Goal: Information Seeking & Learning: Learn about a topic

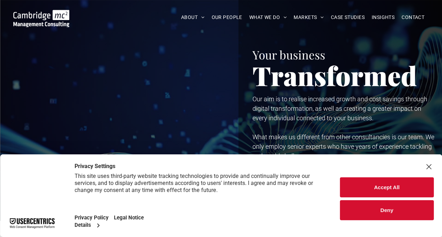
click at [431, 167] on div "Close Layer" at bounding box center [429, 167] width 10 height 10
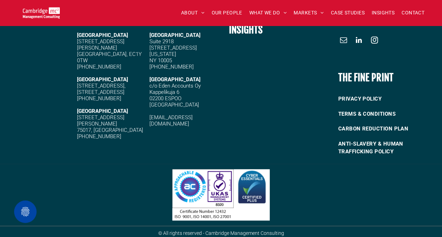
scroll to position [1497, 0]
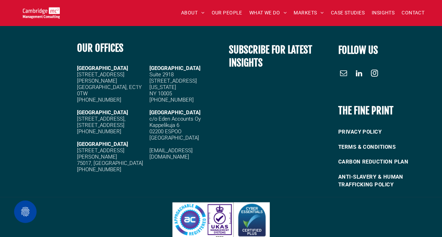
click at [361, 74] on span "linkedin" at bounding box center [358, 72] width 11 height 11
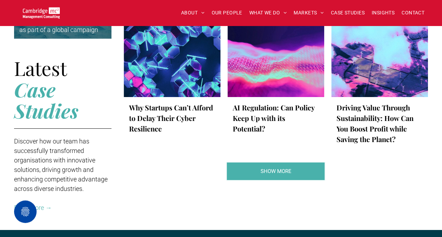
scroll to position [1286, 0]
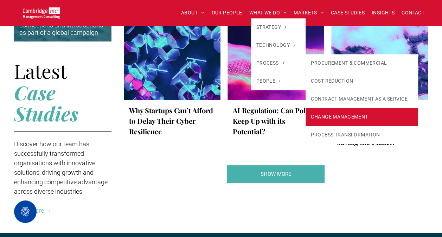
click at [323, 112] on link "CHANGE MANAGEMENT" at bounding box center [362, 117] width 112 height 18
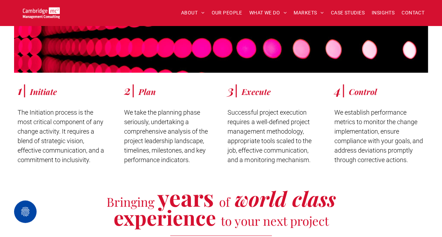
scroll to position [949, 0]
